Goal: Transaction & Acquisition: Register for event/course

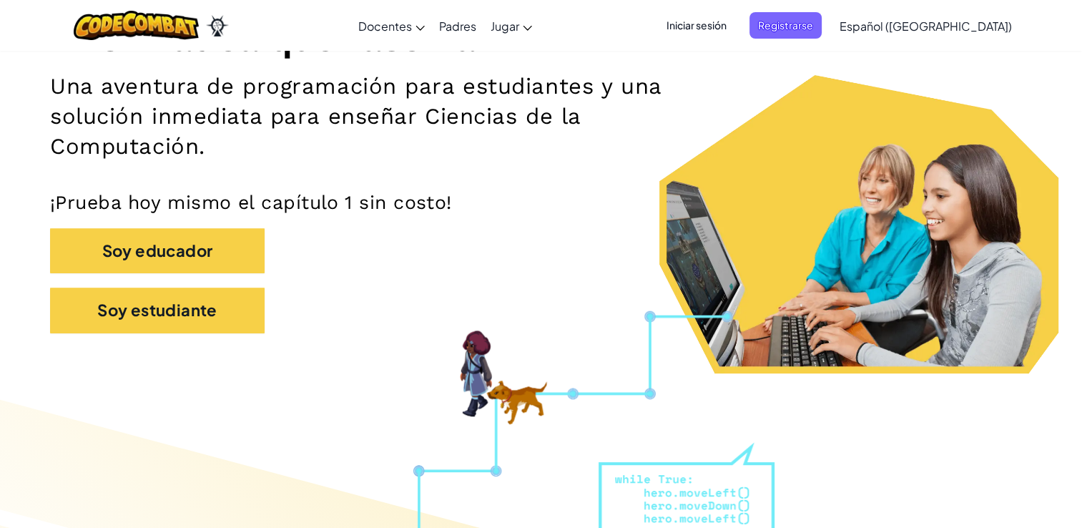
scroll to position [217, 0]
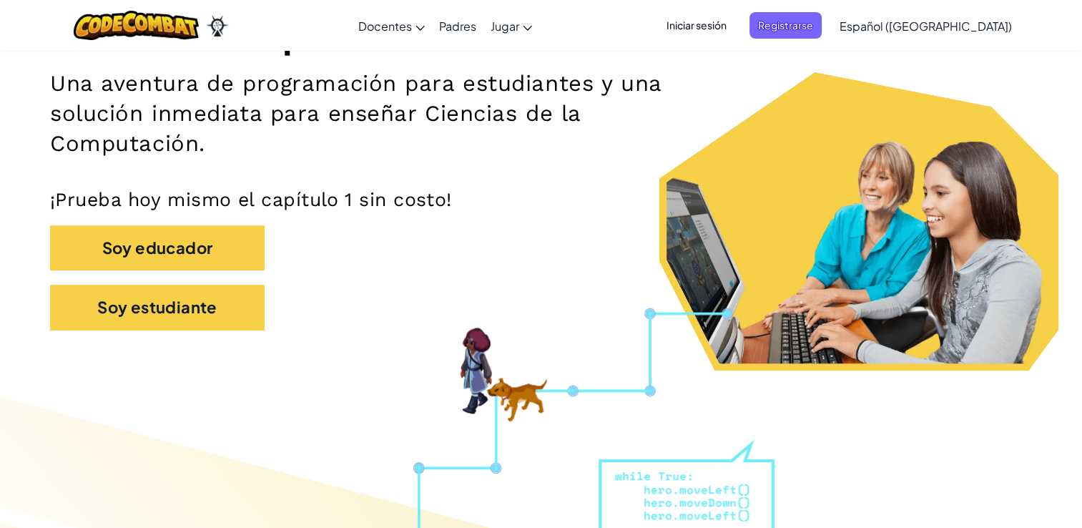
click at [732, 24] on span "Iniciar sesión" at bounding box center [696, 25] width 77 height 26
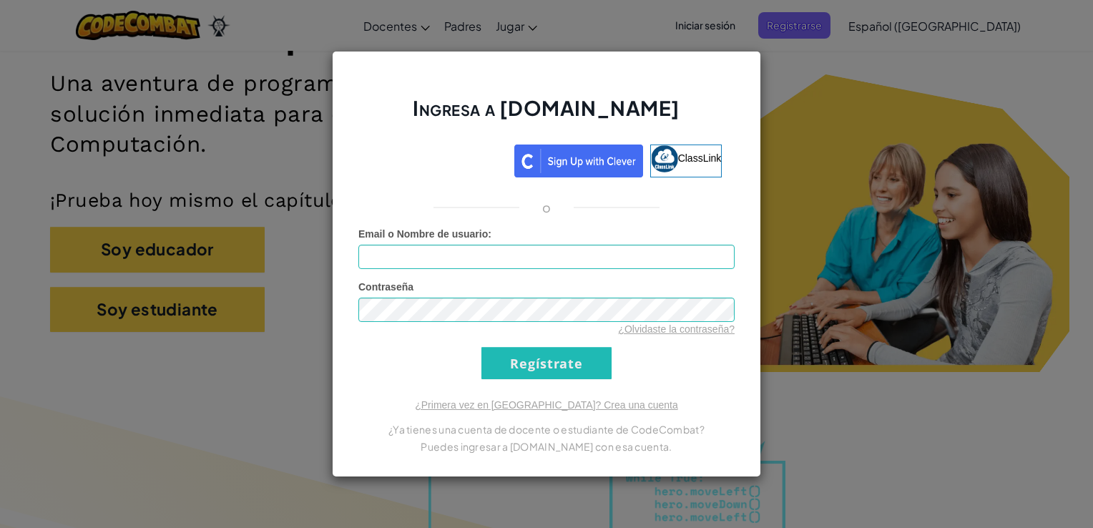
click at [834, 84] on div "Ingresa a [DOMAIN_NAME] ClassLink o Error desconocido. Email o Nombre de usuari…" at bounding box center [546, 264] width 1093 height 528
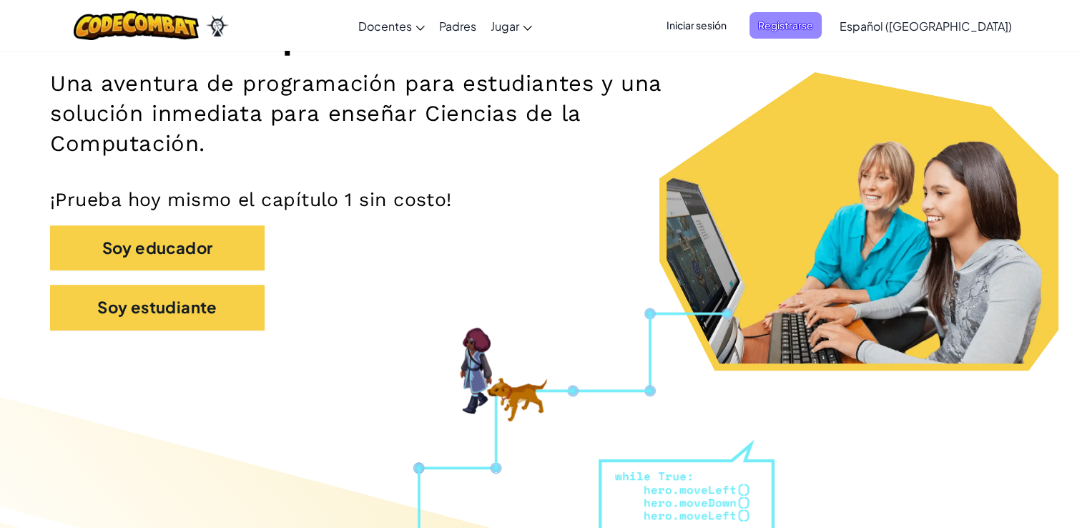
click at [822, 25] on span "Registrarse" at bounding box center [785, 25] width 72 height 26
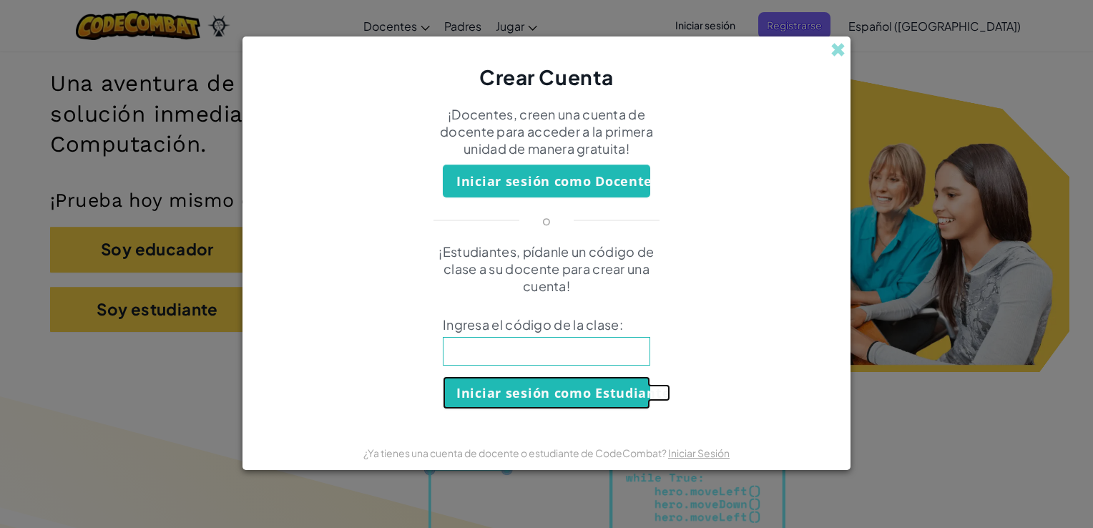
click at [544, 393] on button "Iniciar sesión como Estudiante" at bounding box center [546, 392] width 207 height 33
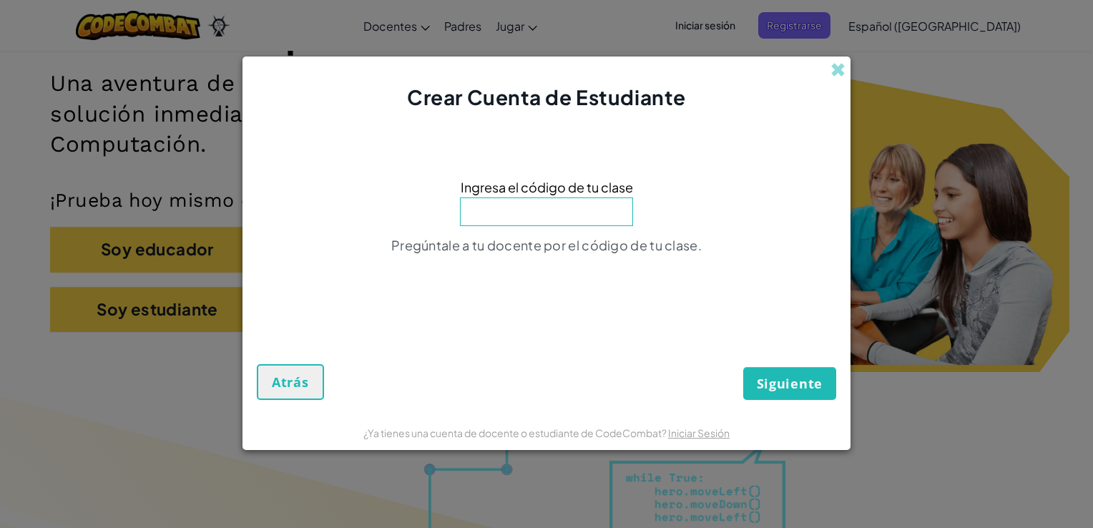
click at [555, 205] on input at bounding box center [546, 211] width 173 height 29
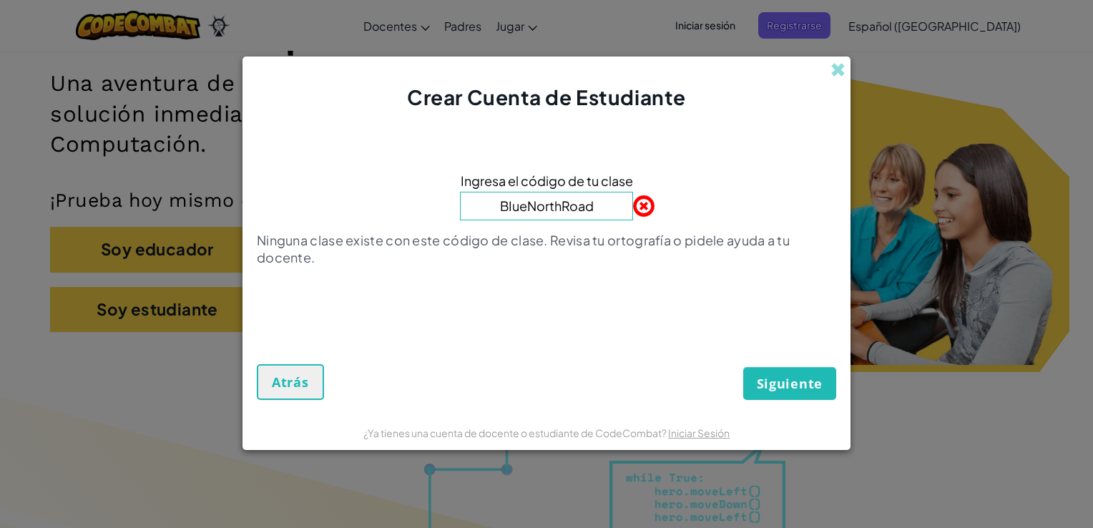
type input "BIueNorthRoad"
click at [765, 381] on span "Siguiente" at bounding box center [790, 383] width 66 height 17
click at [793, 385] on span "Siguiente" at bounding box center [790, 383] width 66 height 17
click at [709, 399] on div "Siguiente Atrás" at bounding box center [546, 360] width 579 height 80
click at [595, 205] on input "BIueNorthRoad" at bounding box center [546, 206] width 173 height 29
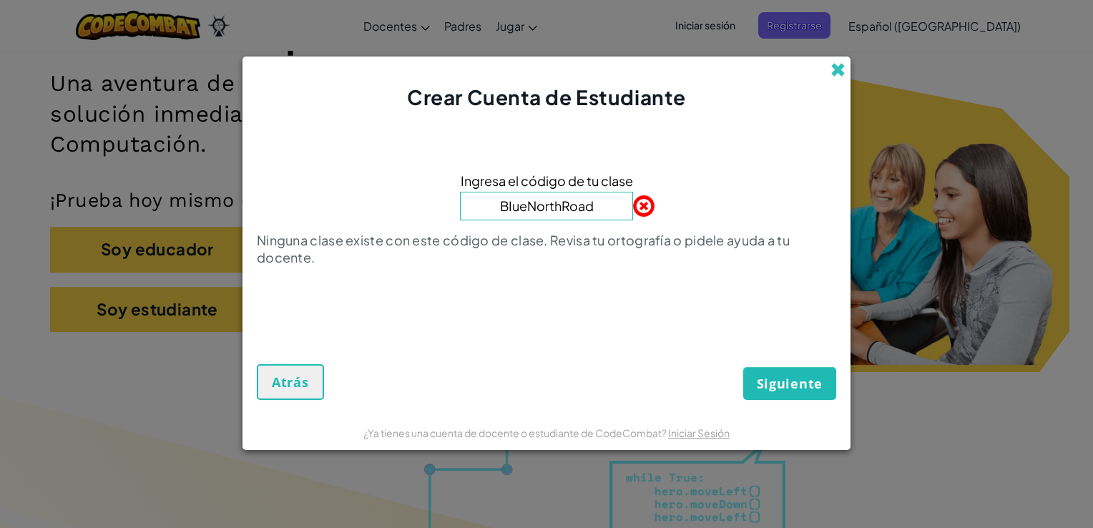
click at [840, 63] on span at bounding box center [837, 69] width 15 height 15
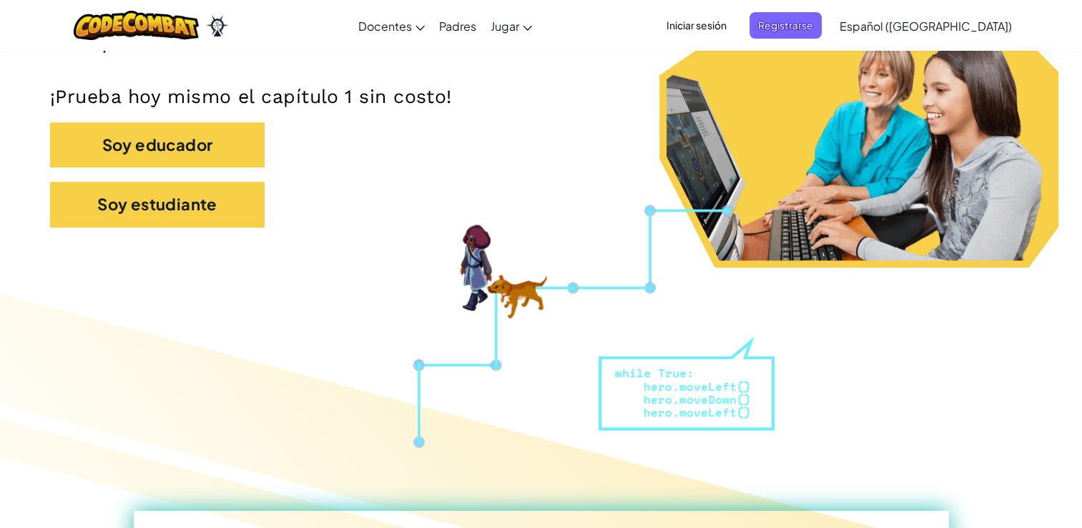
scroll to position [323, 0]
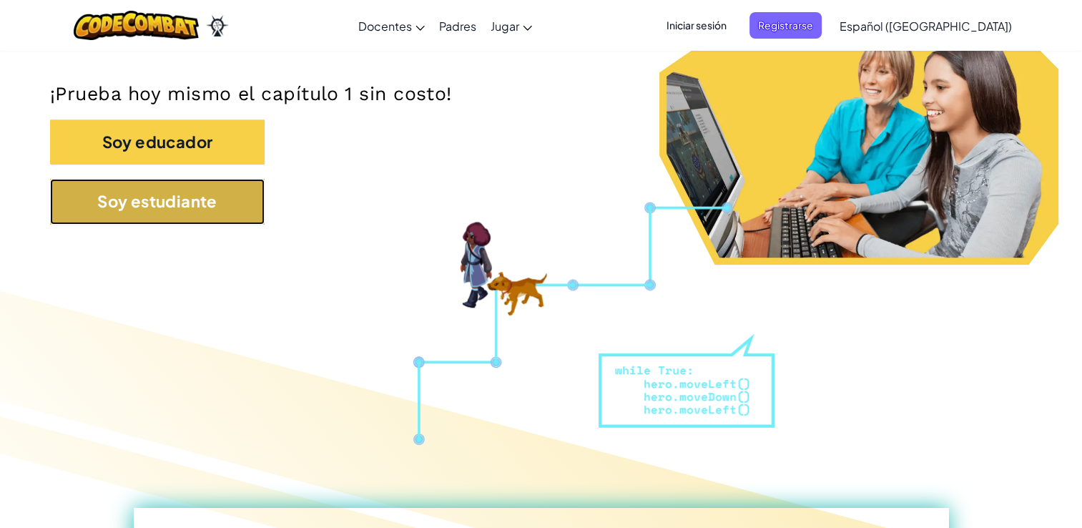
click at [140, 190] on button "Soy estudiante" at bounding box center [157, 201] width 215 height 45
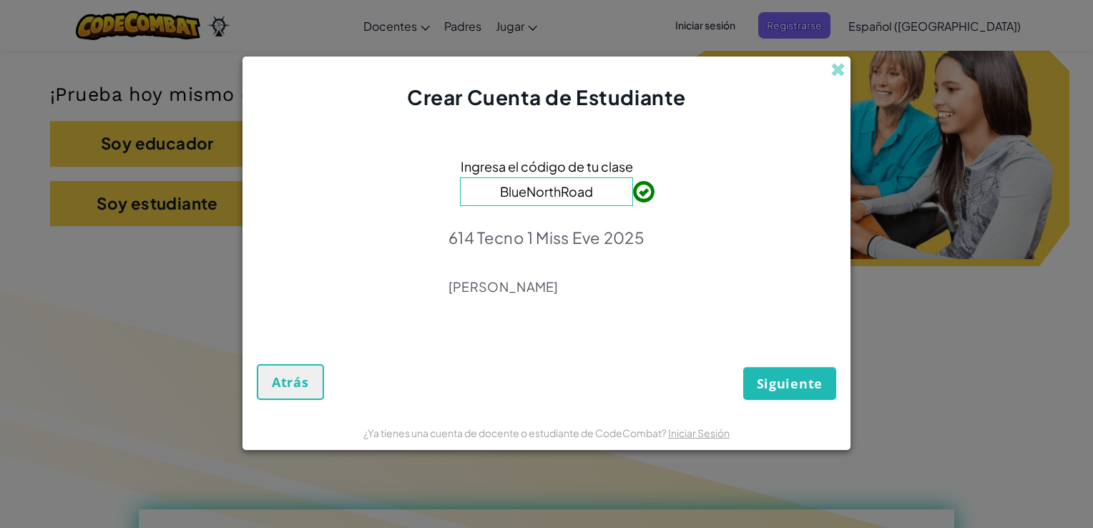
type input "BlueNorthRoad"
click at [796, 378] on span "Siguiente" at bounding box center [790, 383] width 66 height 17
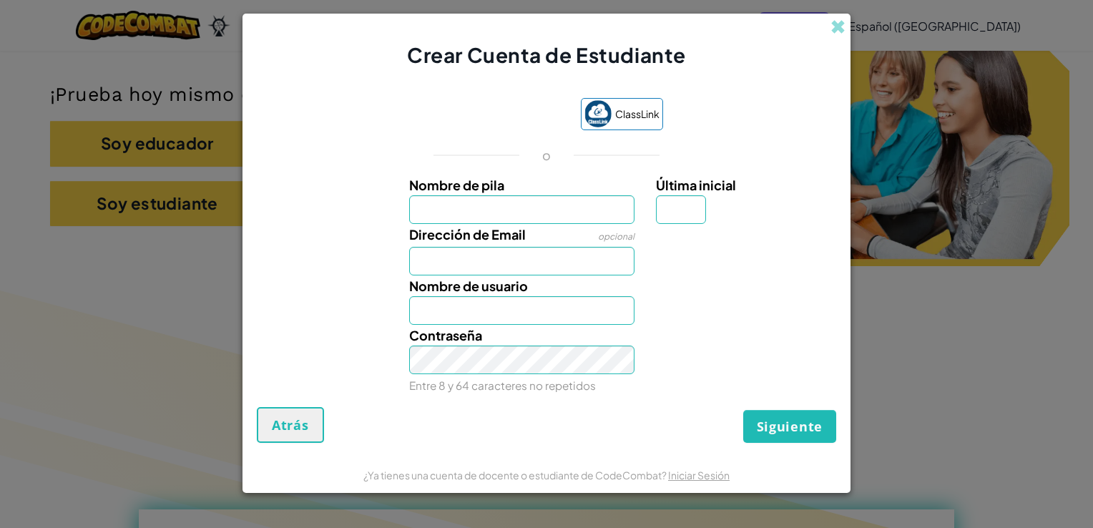
click at [554, 211] on input "Nombre de pila" at bounding box center [522, 209] width 226 height 29
type input "[PERSON_NAME]"
type input "g"
type input "[EMAIL_ADDRESS][DOMAIN_NAME]"
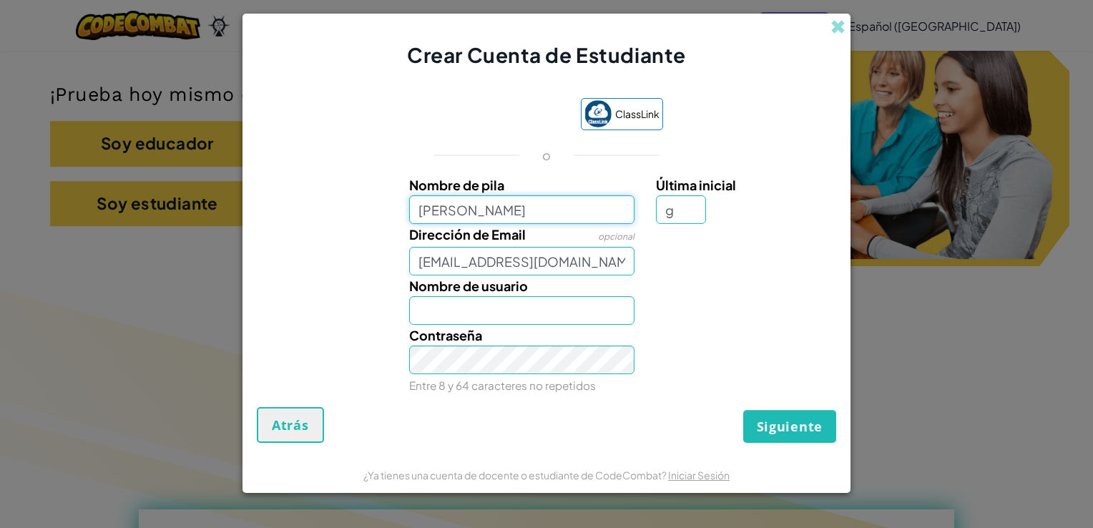
type input "[PERSON_NAME]"
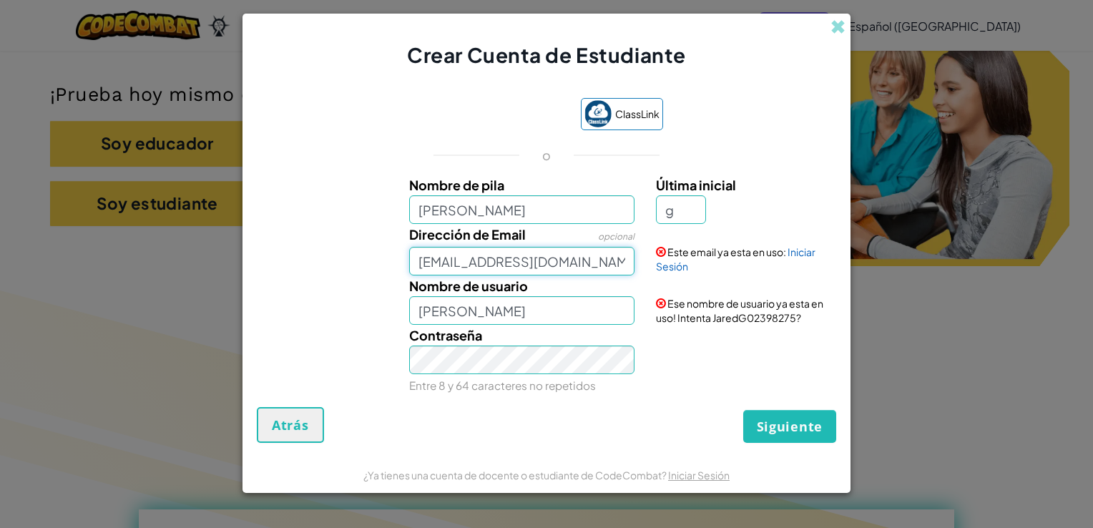
click at [621, 262] on input "[EMAIL_ADDRESS][DOMAIN_NAME]" at bounding box center [522, 261] width 226 height 29
type input "j"
click at [559, 265] on input "AL07147880" at bounding box center [522, 261] width 226 height 29
click at [539, 261] on input "AL07147880" at bounding box center [522, 261] width 226 height 29
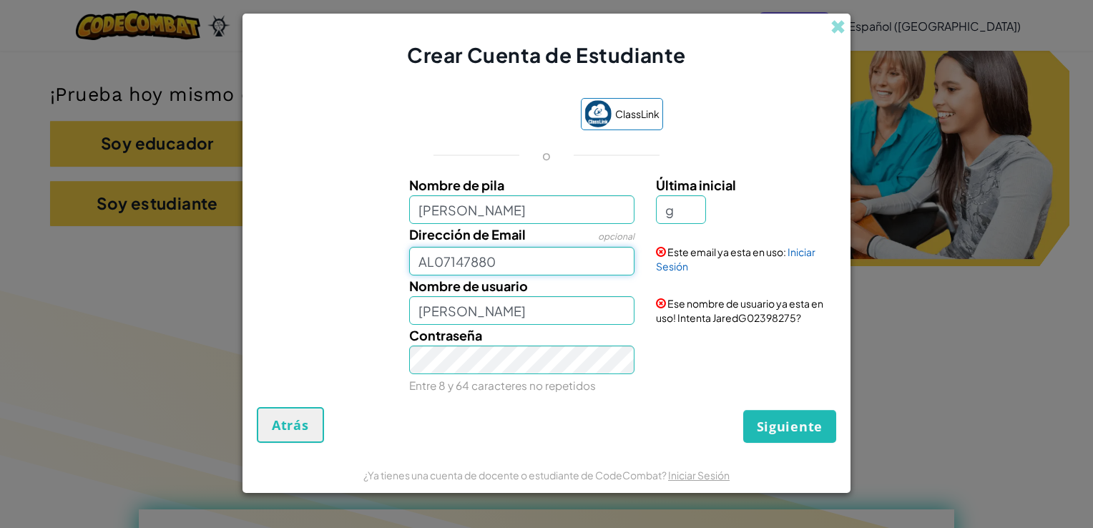
click at [539, 261] on input "AL07147880" at bounding box center [522, 261] width 226 height 29
type input "[EMAIL_ADDRESS][DOMAIN_NAME]"
click at [778, 425] on span "Siguiente" at bounding box center [790, 426] width 66 height 17
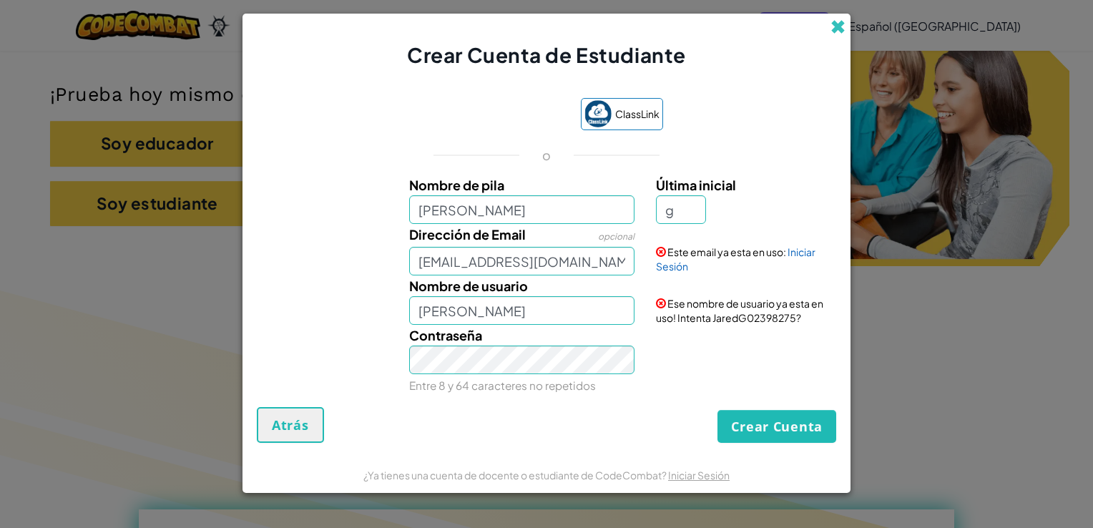
click at [837, 24] on span at bounding box center [837, 26] width 15 height 15
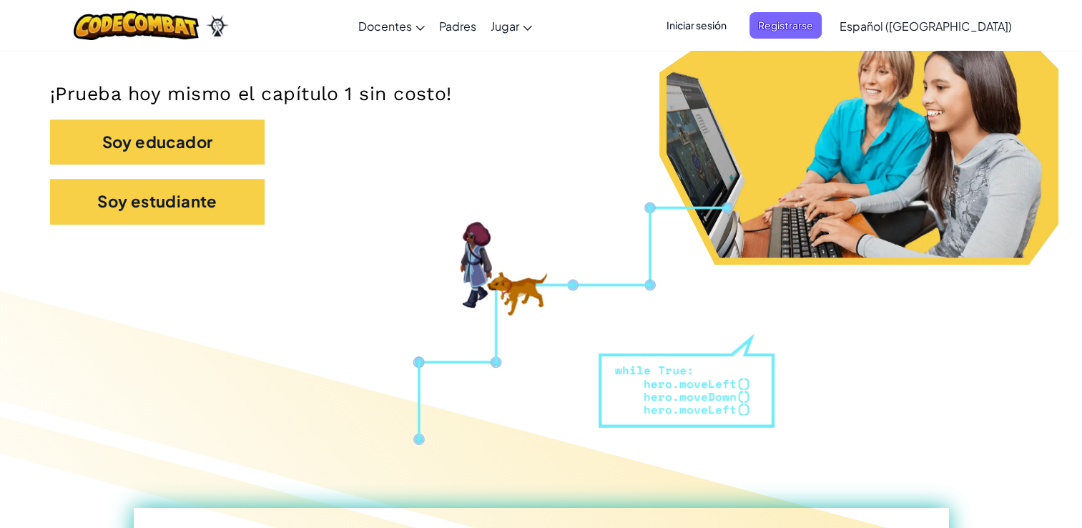
click at [712, 14] on span "Iniciar sesión" at bounding box center [696, 25] width 77 height 26
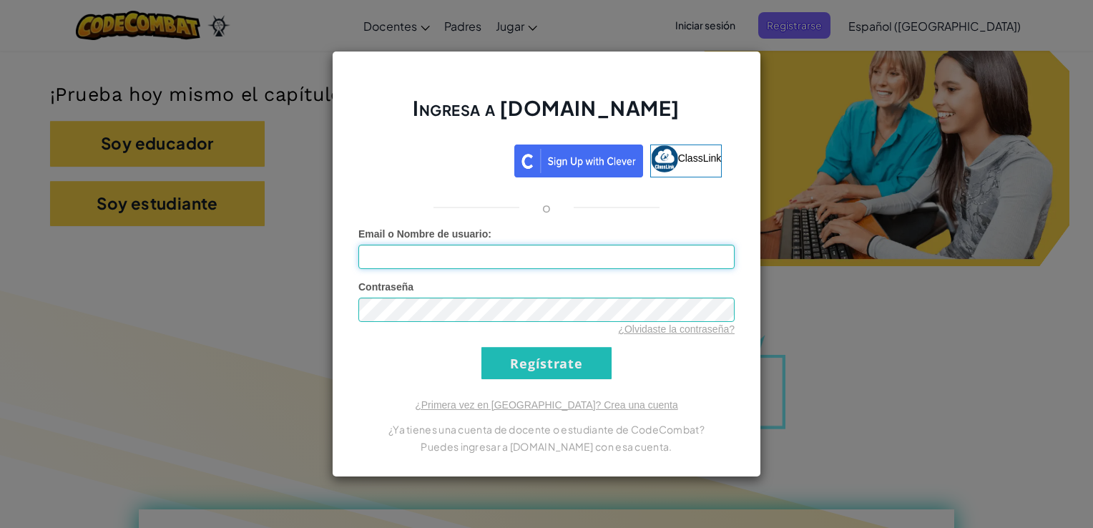
click at [583, 254] on input "Email o Nombre de usuario :" at bounding box center [546, 257] width 376 height 24
click at [492, 267] on input "Email o Nombre de usuario :" at bounding box center [546, 257] width 376 height 24
type input "[EMAIL_ADDRESS][DOMAIN_NAME]"
click at [526, 355] on input "Regístrate" at bounding box center [546, 363] width 130 height 32
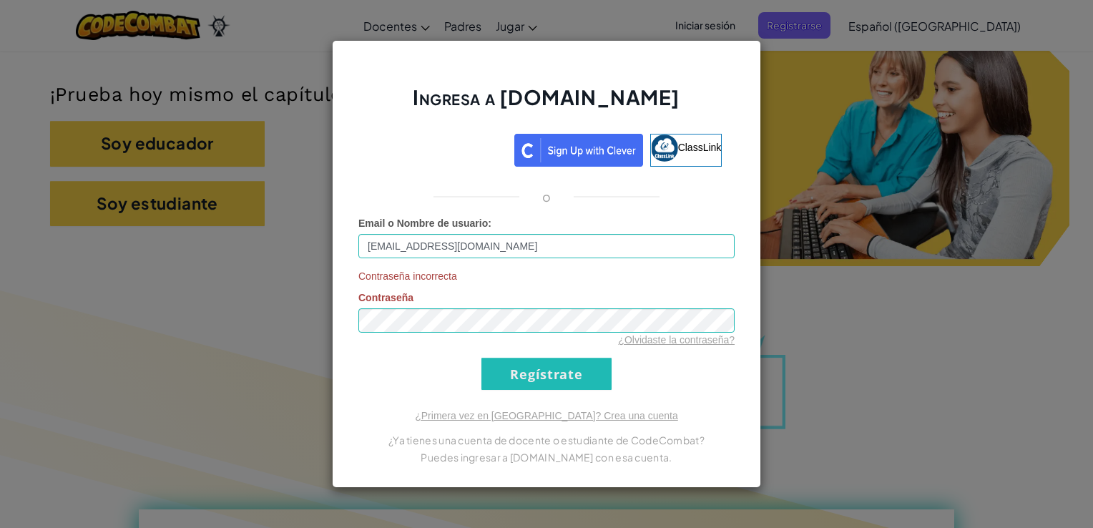
click at [228, 267] on div "Ingresa a [DOMAIN_NAME] ClassLink o Email o Nombre de usuario : [EMAIL_ADDRESS]…" at bounding box center [546, 264] width 1093 height 528
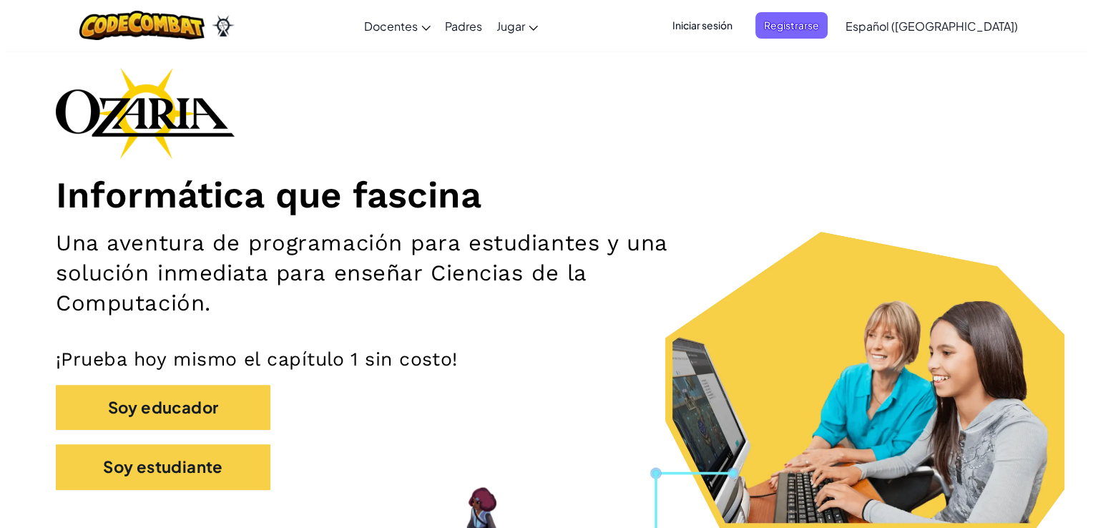
scroll to position [58, 0]
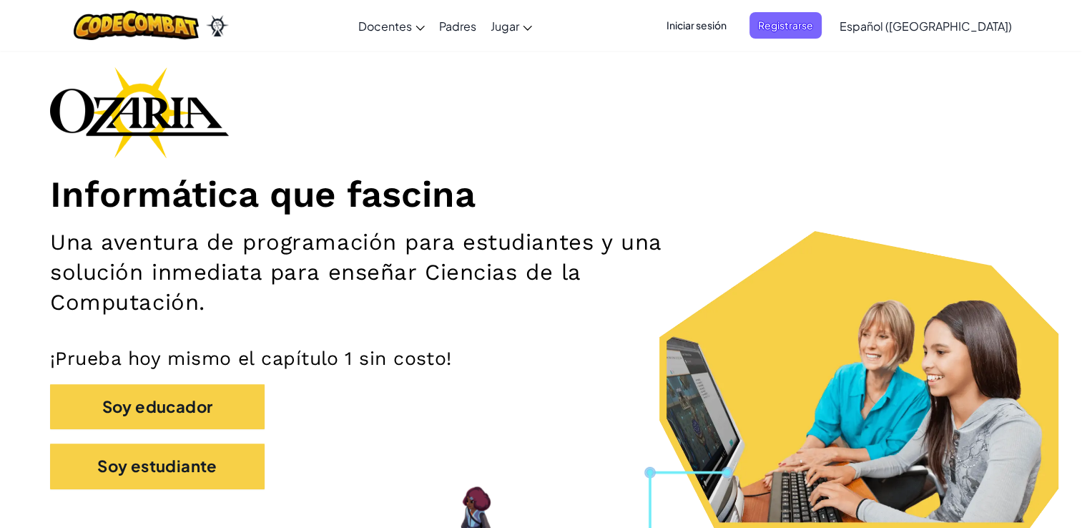
click at [735, 26] on span "Iniciar sesión" at bounding box center [696, 25] width 77 height 26
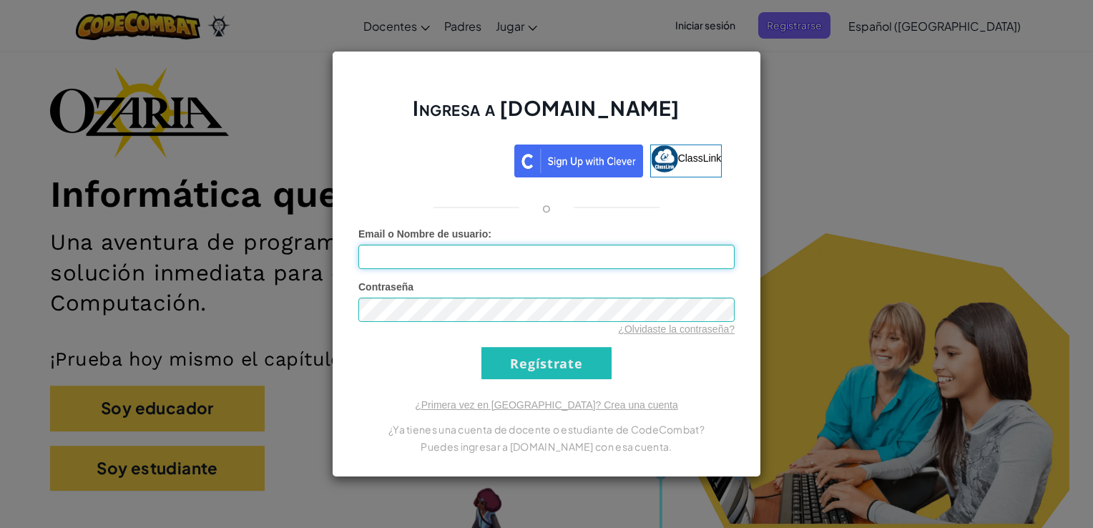
click at [441, 249] on input "Email o Nombre de usuario :" at bounding box center [546, 257] width 376 height 24
type input "[EMAIL_ADDRESS][DOMAIN_NAME]"
click at [557, 364] on input "Regístrate" at bounding box center [546, 363] width 130 height 32
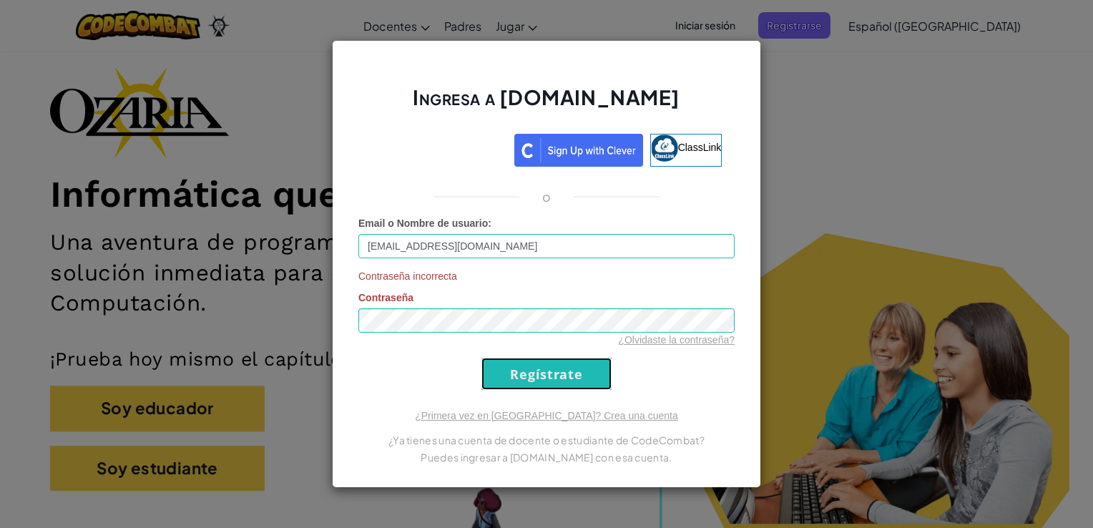
click at [513, 370] on input "Regístrate" at bounding box center [546, 374] width 130 height 32
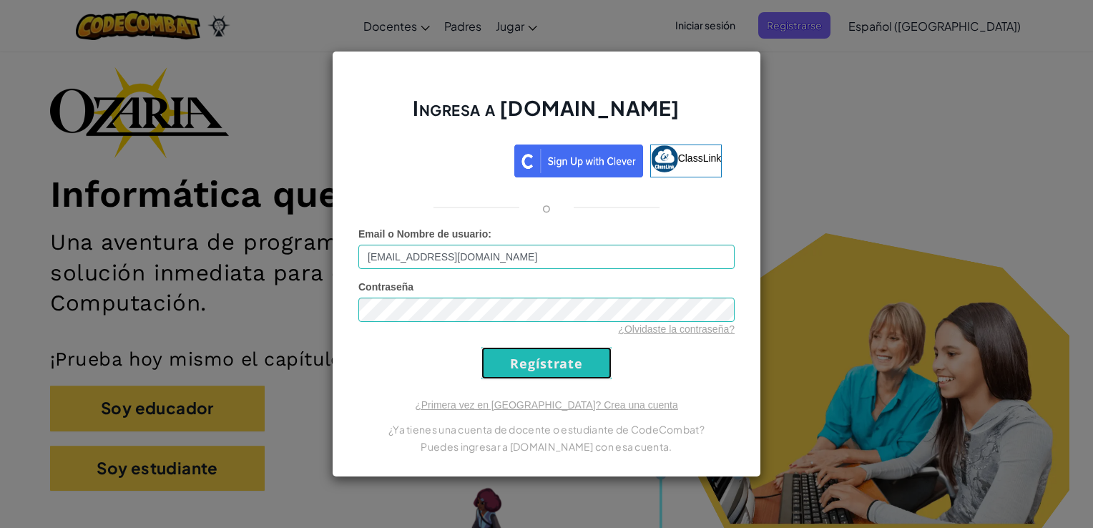
click at [513, 370] on input "Regístrate" at bounding box center [546, 363] width 130 height 32
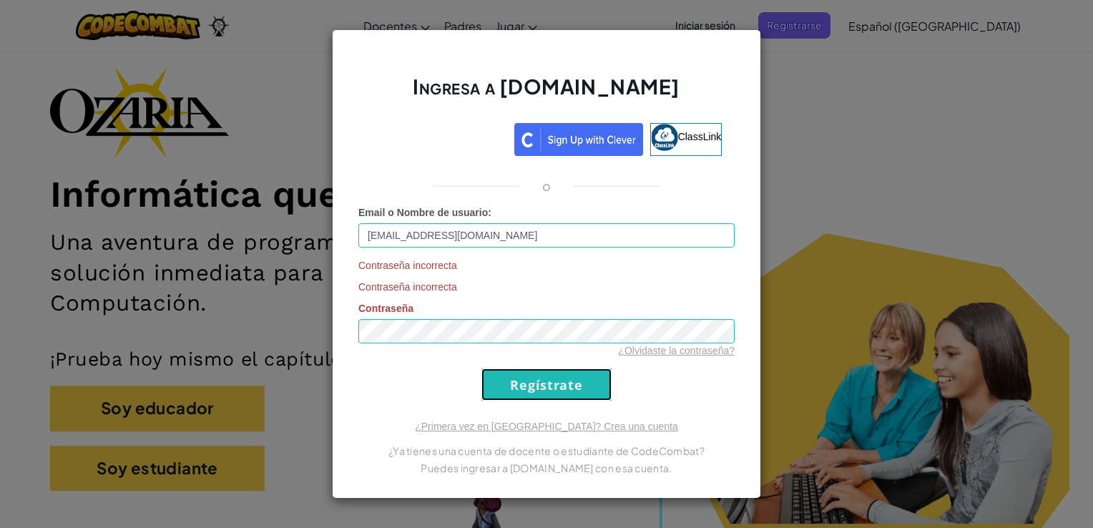
click at [513, 370] on input "Regístrate" at bounding box center [546, 384] width 130 height 32
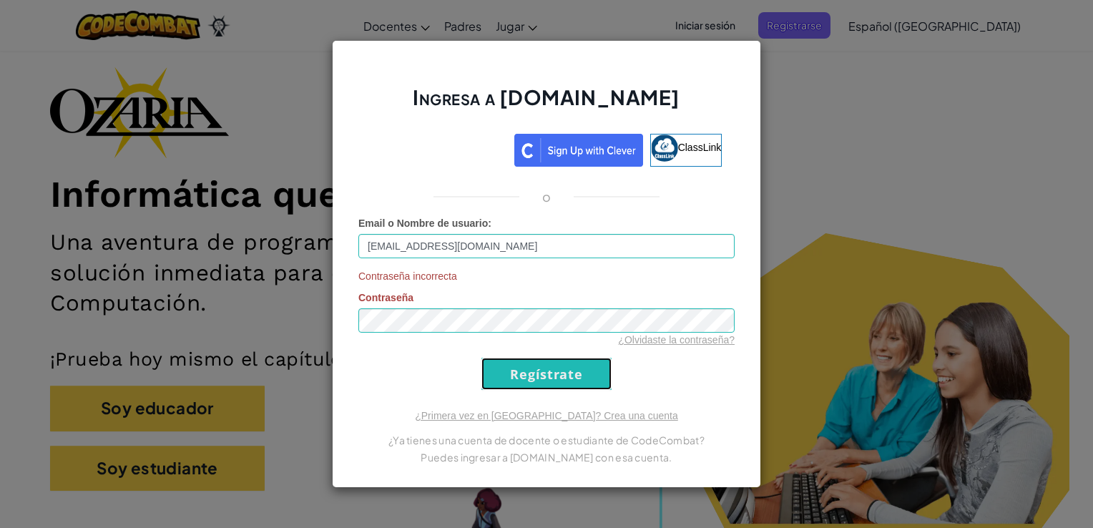
click at [523, 364] on input "Regístrate" at bounding box center [546, 374] width 130 height 32
